Goal: Navigation & Orientation: Understand site structure

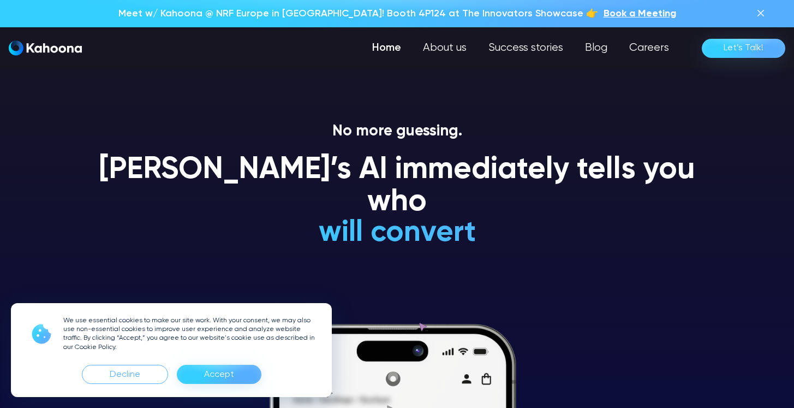
click at [688, 210] on div "No more guessing. [PERSON_NAME]’s AI immediately tells you who will convert wil…" at bounding box center [397, 265] width 622 height 286
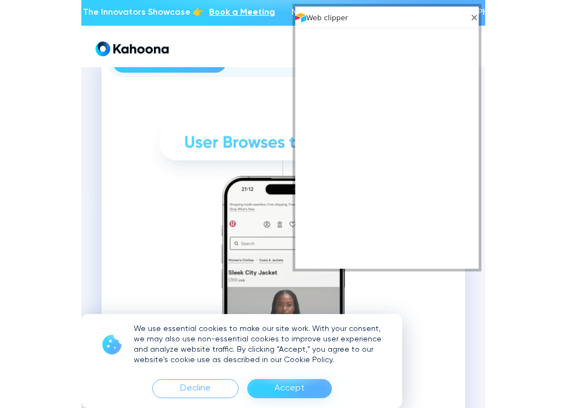
scroll to position [1291, 0]
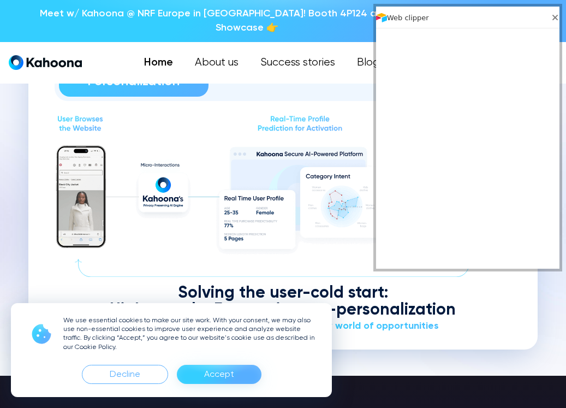
click at [266, 99] on div "Product & Personalization CRM & Data Marketing" at bounding box center [283, 72] width 457 height 57
click at [551, 20] on icon "Close web clipper" at bounding box center [555, 17] width 9 height 9
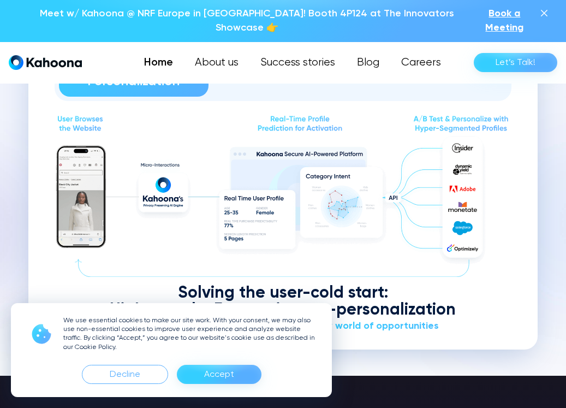
click at [187, 376] on div "Accept" at bounding box center [219, 374] width 85 height 19
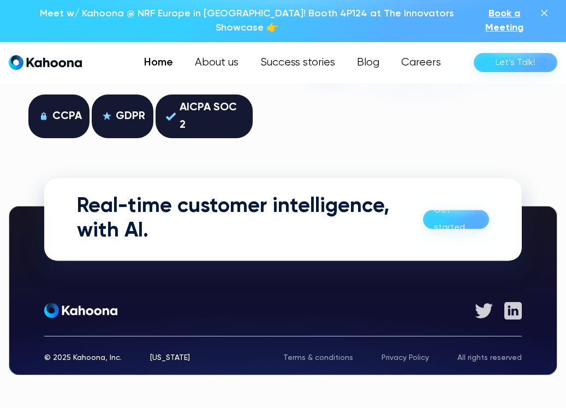
scroll to position [3003, 0]
click at [230, 52] on link "About us" at bounding box center [216, 63] width 67 height 22
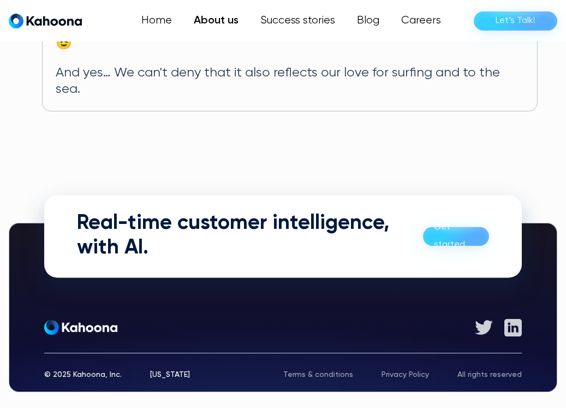
scroll to position [807, 0]
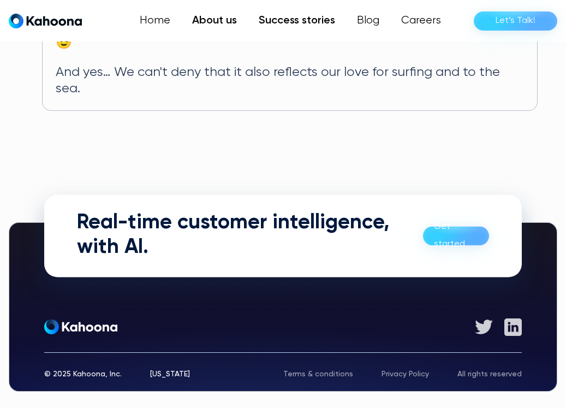
click at [308, 25] on link "Success stories" at bounding box center [297, 21] width 98 height 22
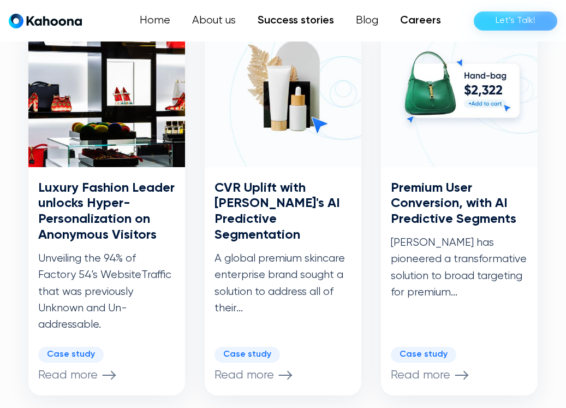
scroll to position [719, 0]
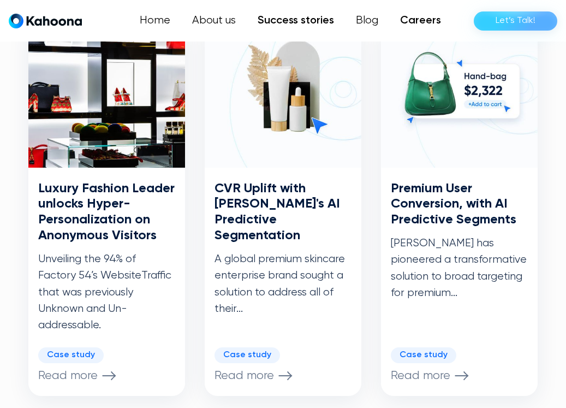
click at [420, 19] on link "Careers" at bounding box center [420, 21] width 63 height 22
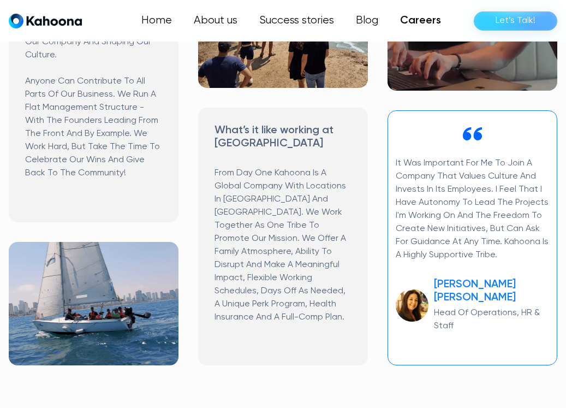
scroll to position [690, 0]
